Goal: Information Seeking & Learning: Check status

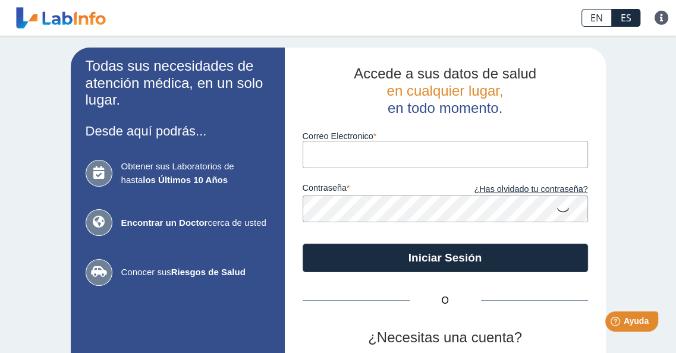
click at [341, 155] on input "Correo Electronico" at bounding box center [446, 154] width 286 height 27
type input "[EMAIL_ADDRESS][DOMAIN_NAME]"
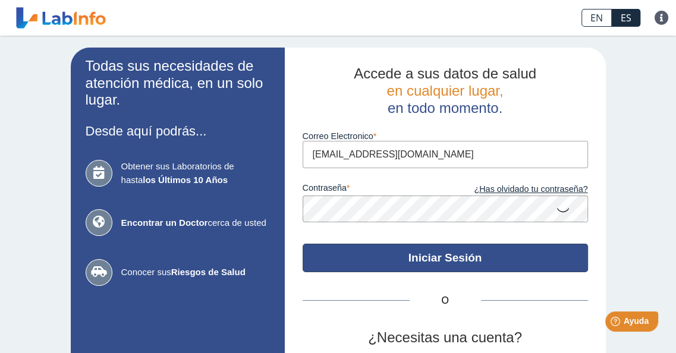
click at [457, 258] on button "Iniciar Sesión" at bounding box center [446, 258] width 286 height 29
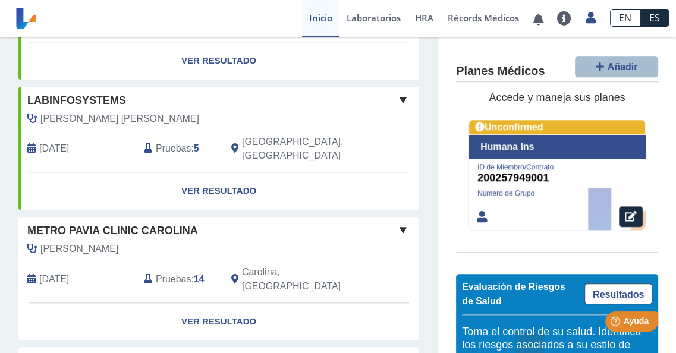
scroll to position [952, 0]
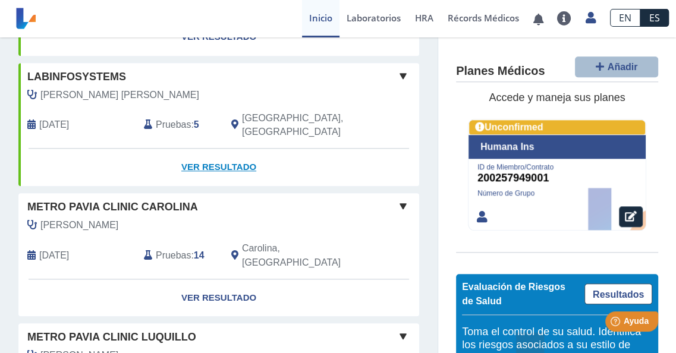
click at [218, 149] on link "Ver Resultado" at bounding box center [218, 167] width 401 height 37
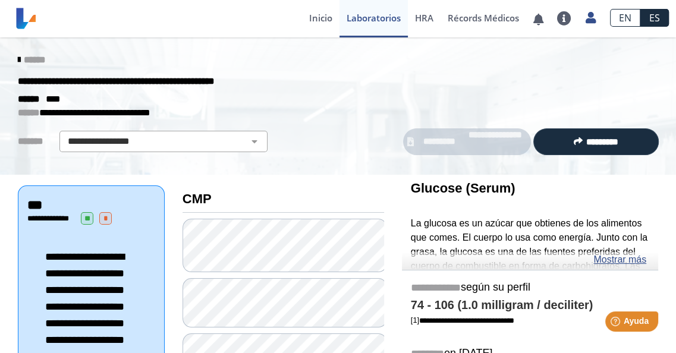
drag, startPoint x: 671, startPoint y: 4, endPoint x: 306, endPoint y: 179, distance: 405.0
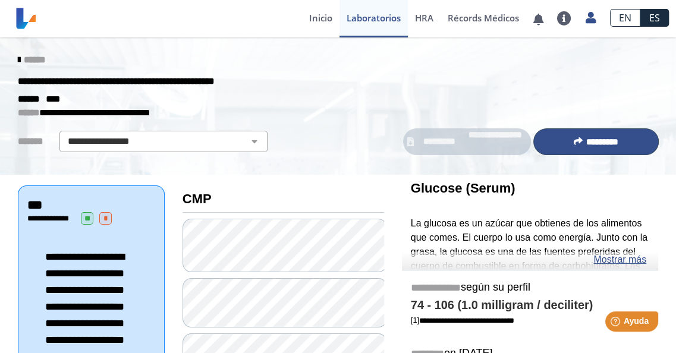
click at [587, 139] on span "*********" at bounding box center [603, 141] width 32 height 9
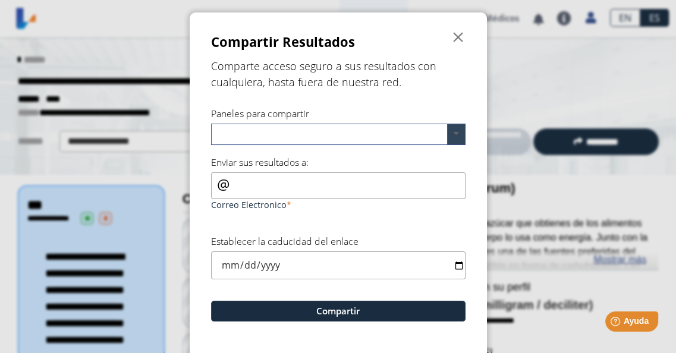
click at [453, 133] on span at bounding box center [456, 134] width 18 height 20
click at [452, 36] on span "" at bounding box center [459, 37] width 14 height 14
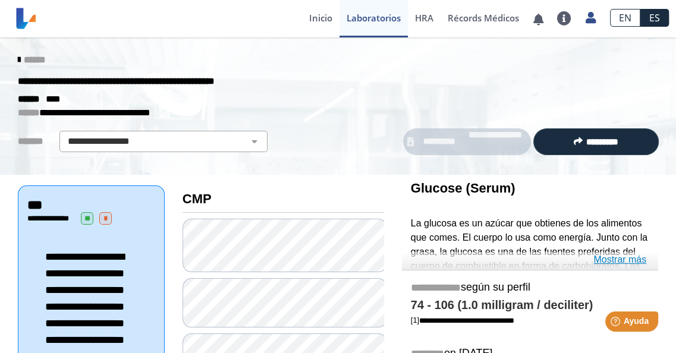
click at [612, 264] on link "Mostrar más" at bounding box center [620, 260] width 53 height 14
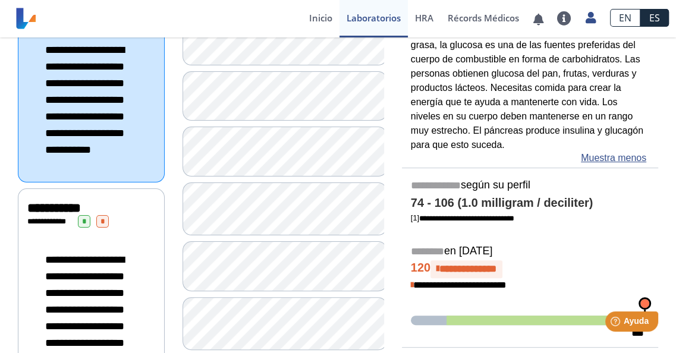
scroll to position [214, 0]
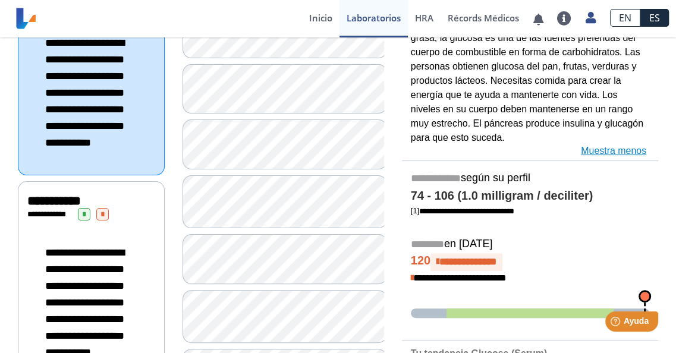
click at [612, 149] on link "Muestra menos" at bounding box center [613, 151] width 65 height 14
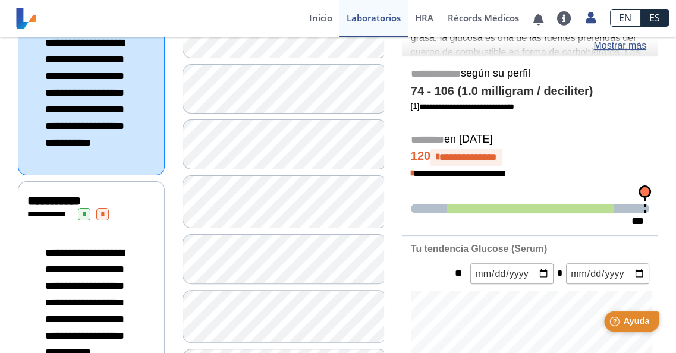
click at [638, 316] on span "Ayuda" at bounding box center [636, 321] width 26 height 10
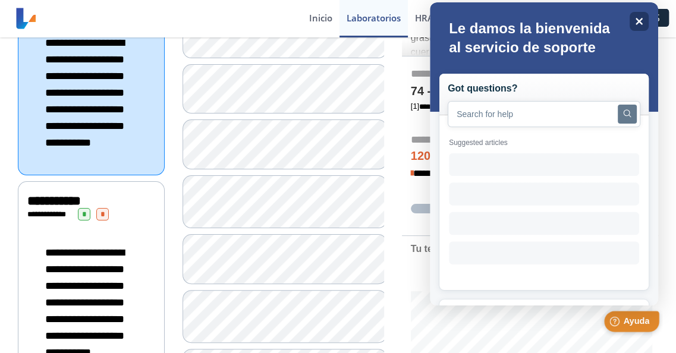
scroll to position [0, 0]
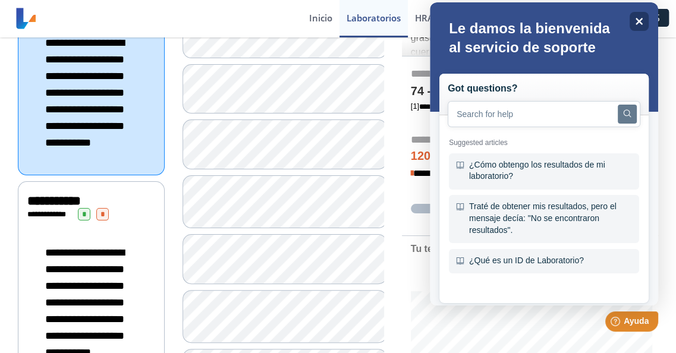
click at [655, 298] on div at bounding box center [544, 296] width 228 height 19
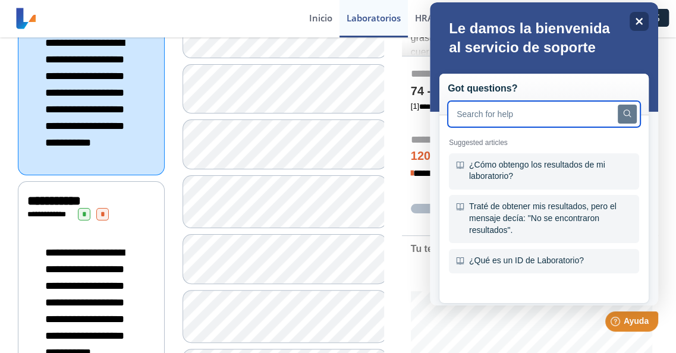
click at [526, 111] on input "text" at bounding box center [544, 114] width 193 height 26
type input "para imprimir"
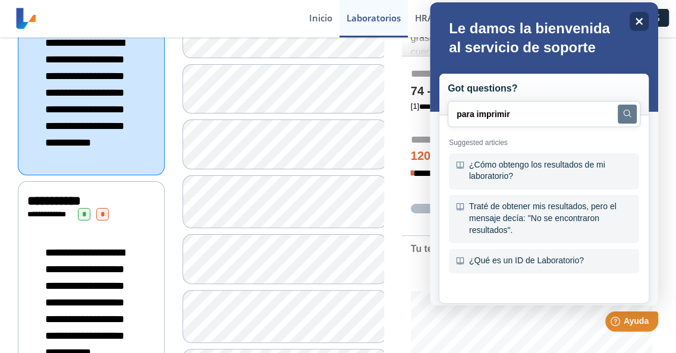
click at [623, 115] on icon "Search" at bounding box center [627, 113] width 8 height 8
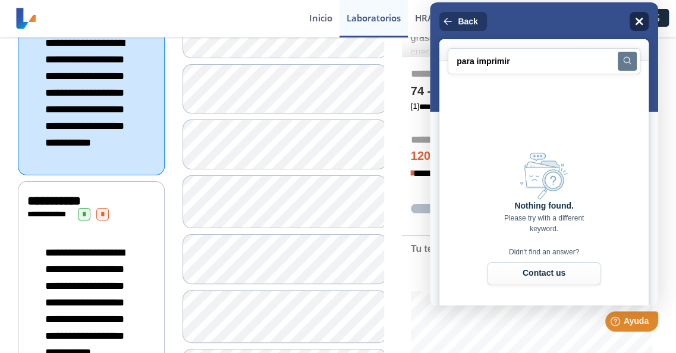
click at [637, 22] on icon "Close" at bounding box center [639, 21] width 9 height 9
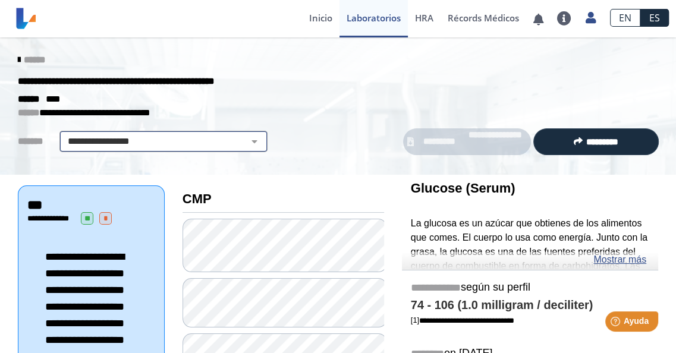
click at [246, 140] on select "**********" at bounding box center [163, 141] width 201 height 14
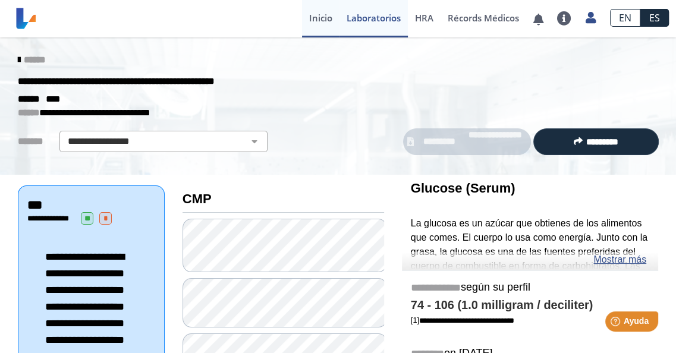
click at [321, 17] on link "Inicio" at bounding box center [320, 18] width 37 height 37
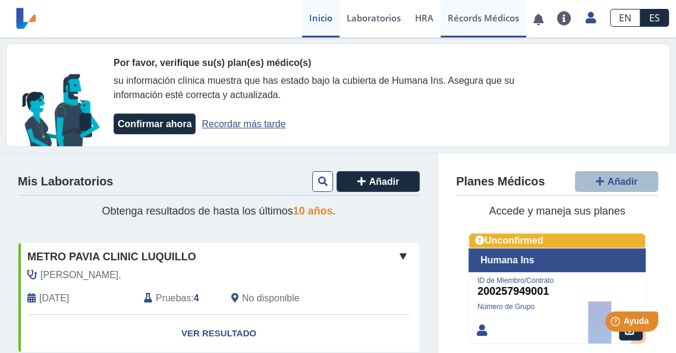
click at [485, 17] on link "Récords Médicos" at bounding box center [484, 18] width 86 height 37
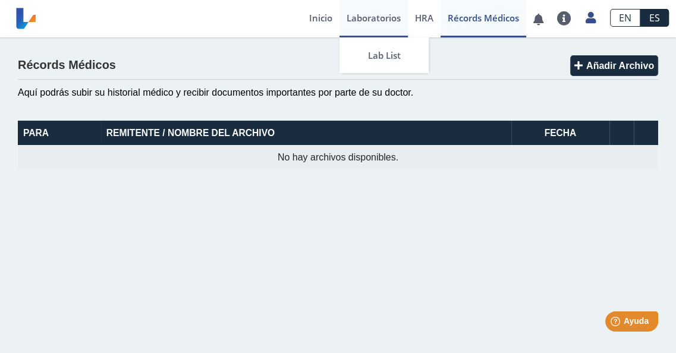
click at [366, 17] on link "Laboratorios" at bounding box center [374, 18] width 68 height 37
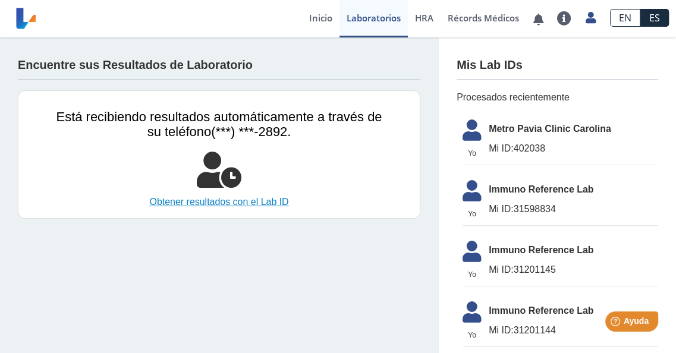
click at [236, 202] on link "Obtener resultados con el Lab ID" at bounding box center [220, 202] width 326 height 14
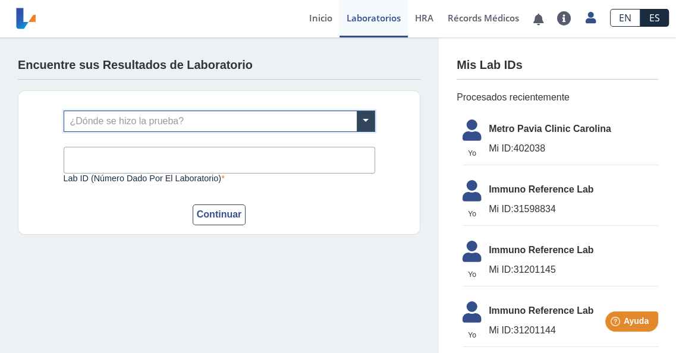
click at [171, 116] on input "text" at bounding box center [219, 121] width 311 height 20
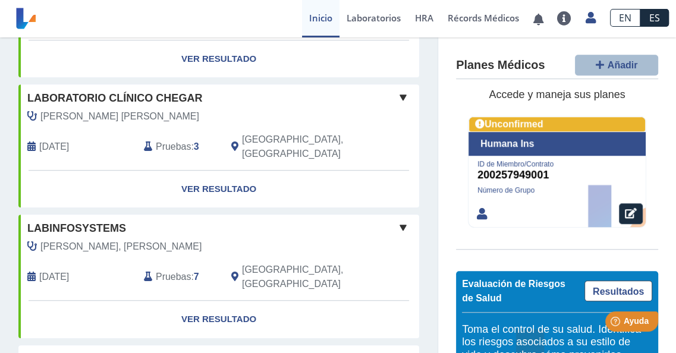
scroll to position [761, 0]
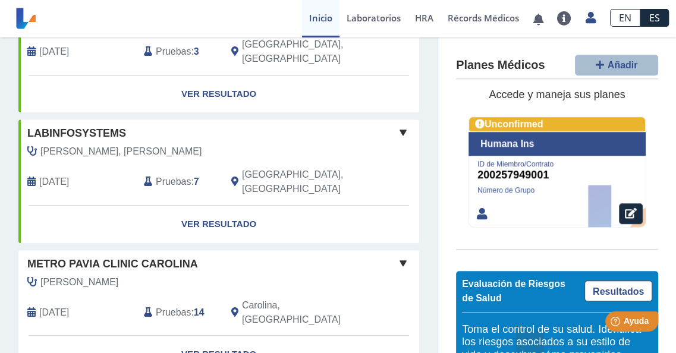
click at [396, 256] on span at bounding box center [403, 263] width 14 height 14
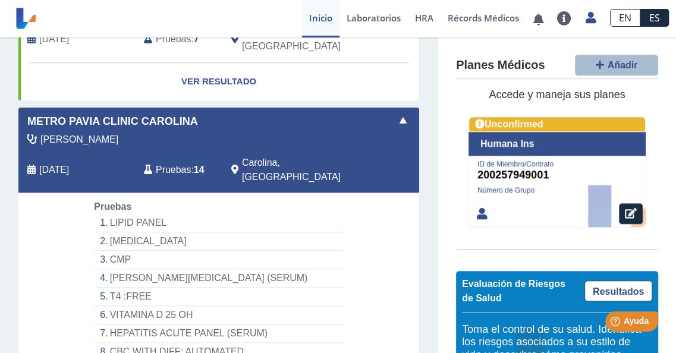
scroll to position [880, 0]
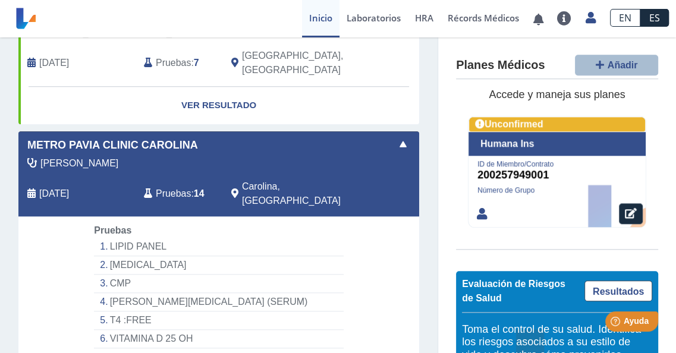
click at [396, 137] on span at bounding box center [403, 144] width 14 height 14
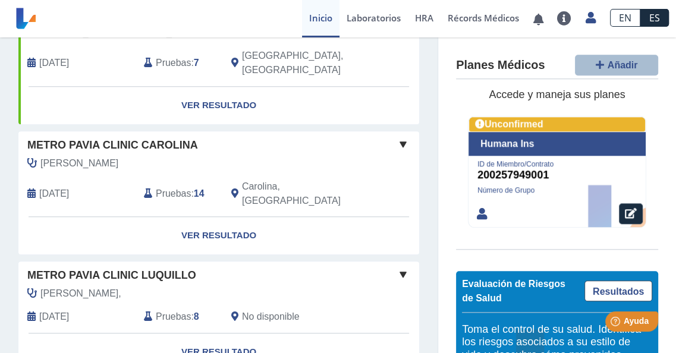
click at [131, 137] on span "Metro Pavia Clinic Carolina" at bounding box center [112, 145] width 171 height 16
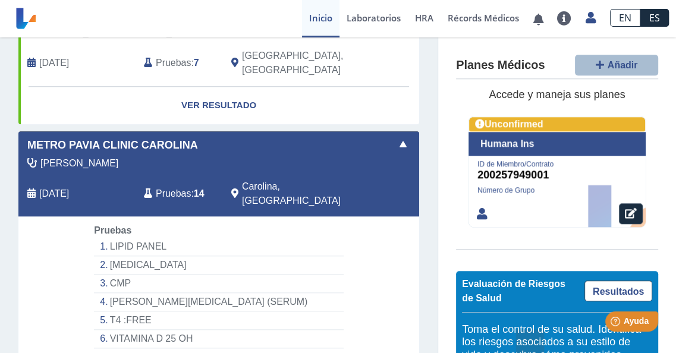
click at [396, 137] on span at bounding box center [403, 144] width 14 height 14
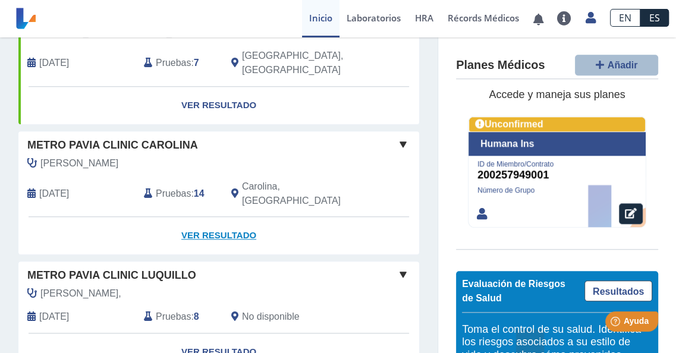
click at [225, 217] on link "Ver Resultado" at bounding box center [218, 235] width 401 height 37
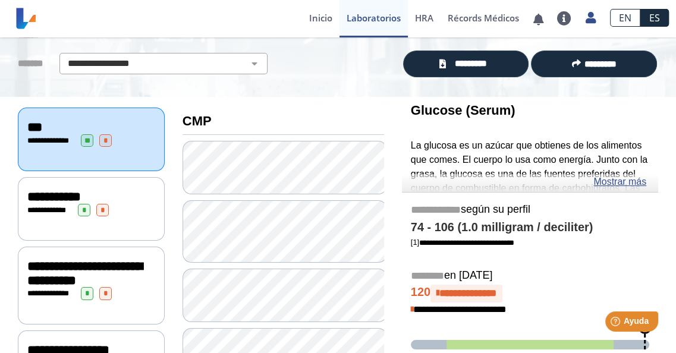
scroll to position [38, 0]
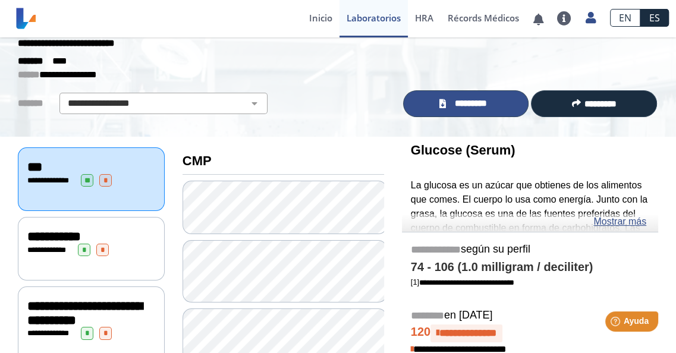
click at [482, 99] on span "*********" at bounding box center [470, 104] width 43 height 14
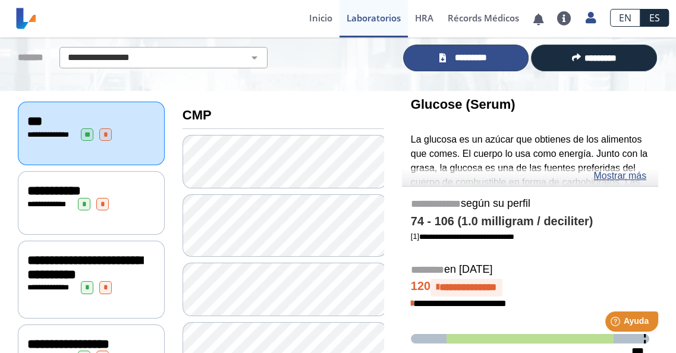
scroll to position [80, 0]
